Goal: Task Accomplishment & Management: Complete application form

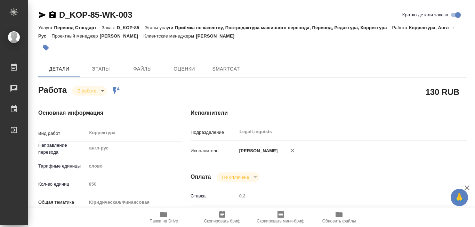
type textarea "x"
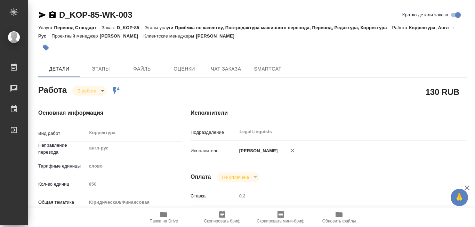
type textarea "x"
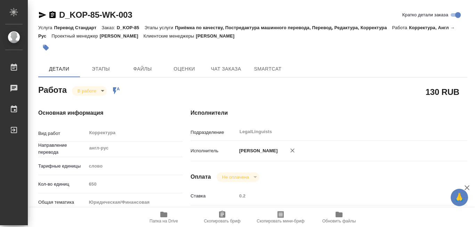
type textarea "x"
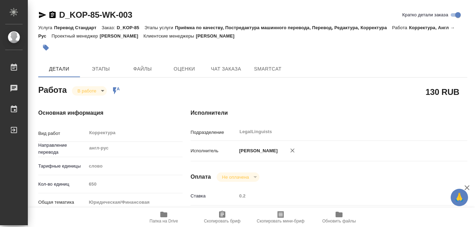
scroll to position [70, 0]
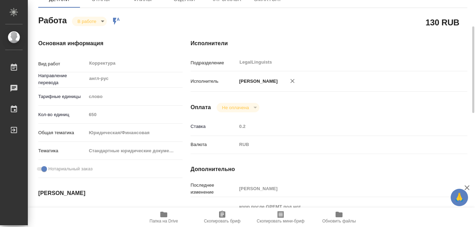
type textarea "x"
